Goal: Navigation & Orientation: Find specific page/section

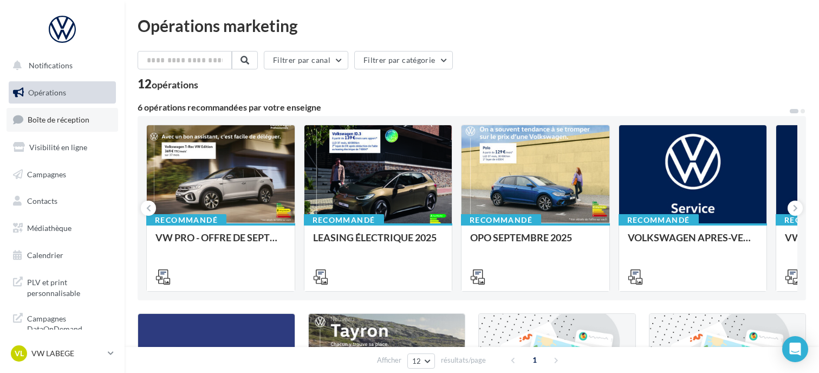
click at [38, 127] on link "Boîte de réception" at bounding box center [63, 119] width 112 height 23
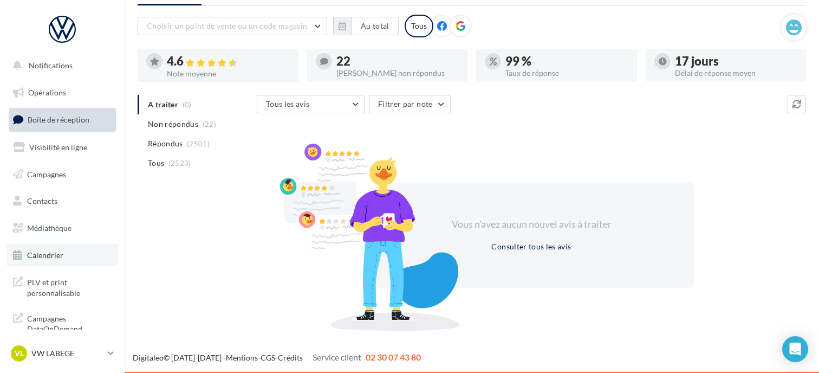
scroll to position [13, 0]
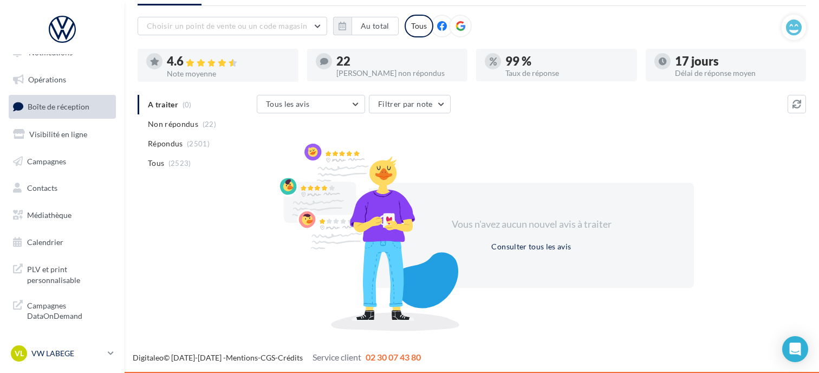
click at [54, 355] on p "VW LABEGE" at bounding box center [67, 353] width 72 height 11
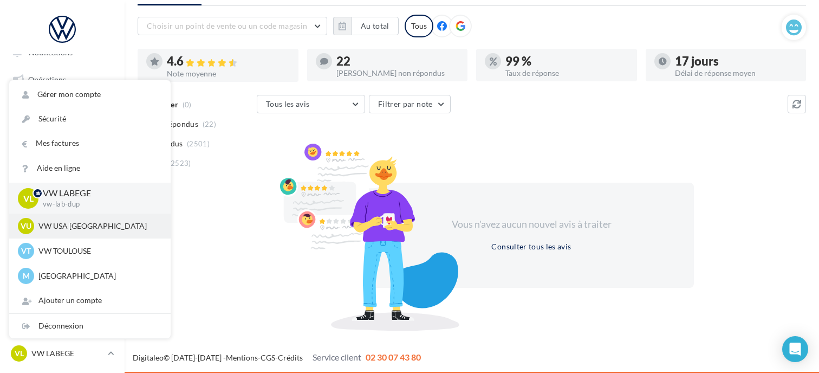
click at [98, 226] on p "VW USA [GEOGRAPHIC_DATA]" at bounding box center [97, 226] width 119 height 11
